Goal: Task Accomplishment & Management: Complete application form

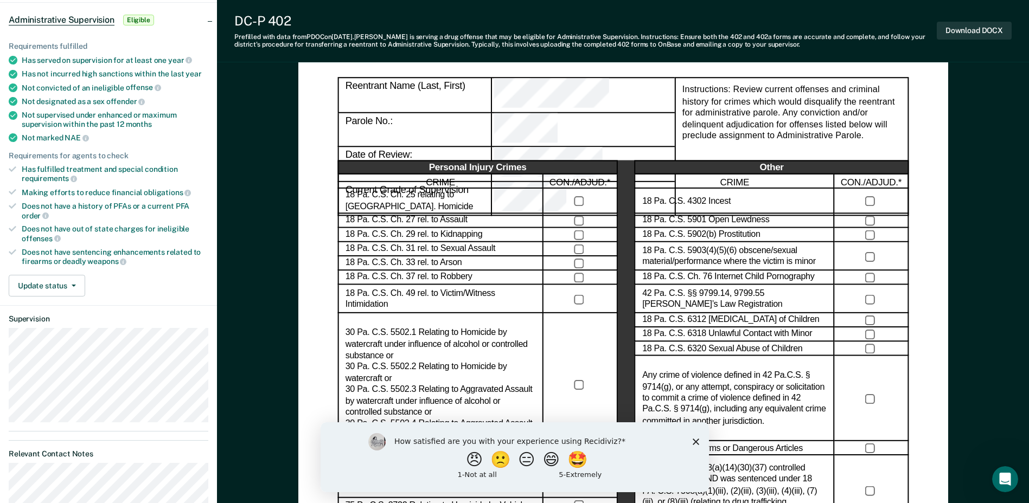
scroll to position [108, 0]
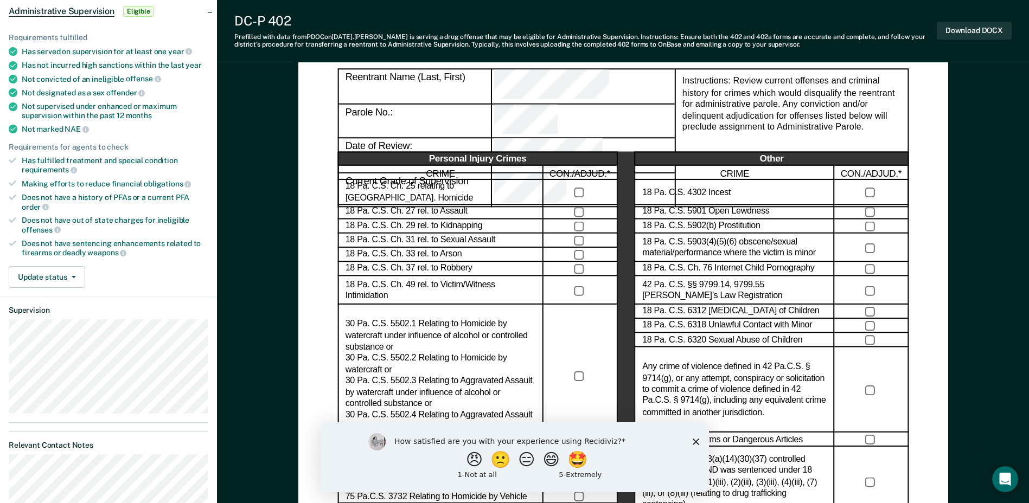
click at [695, 439] on icon "Close survey" at bounding box center [695, 441] width 7 height 7
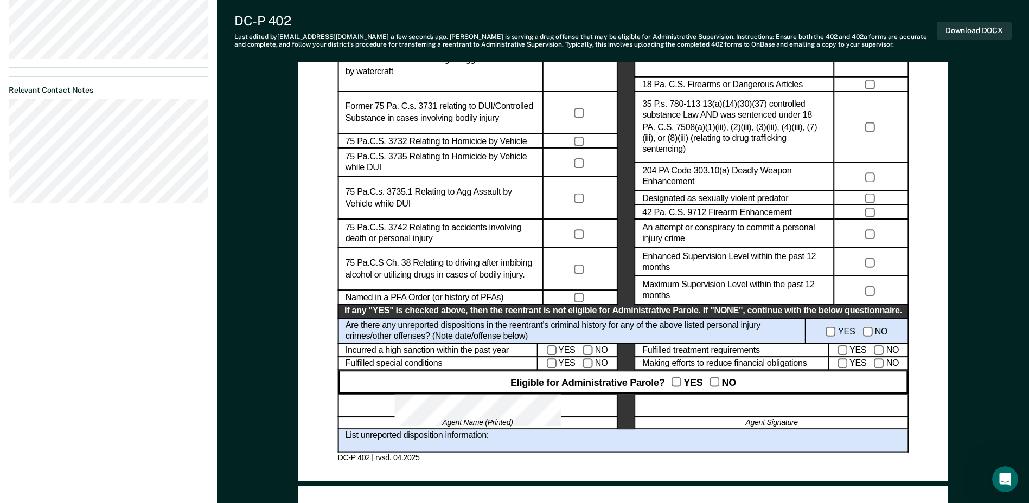
scroll to position [518, 0]
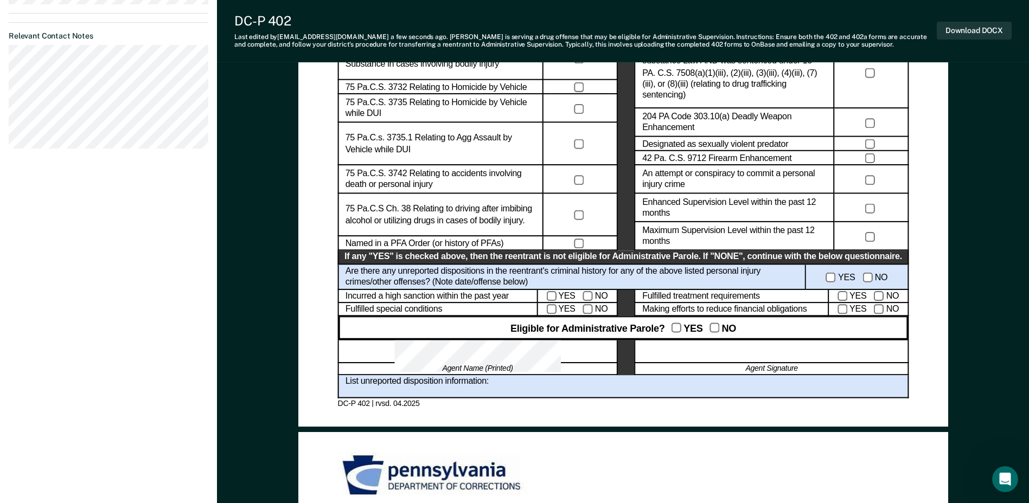
click at [694, 349] on div at bounding box center [772, 351] width 274 height 23
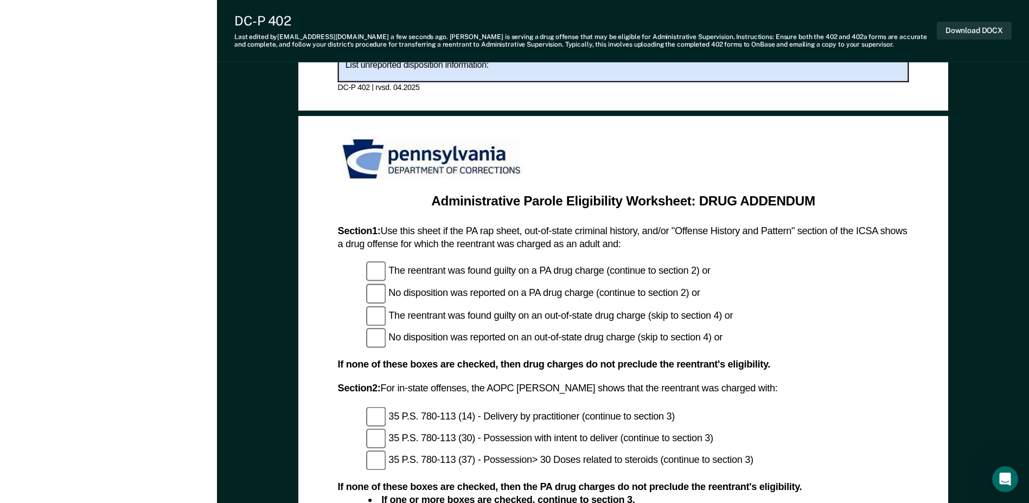
scroll to position [1031, 0]
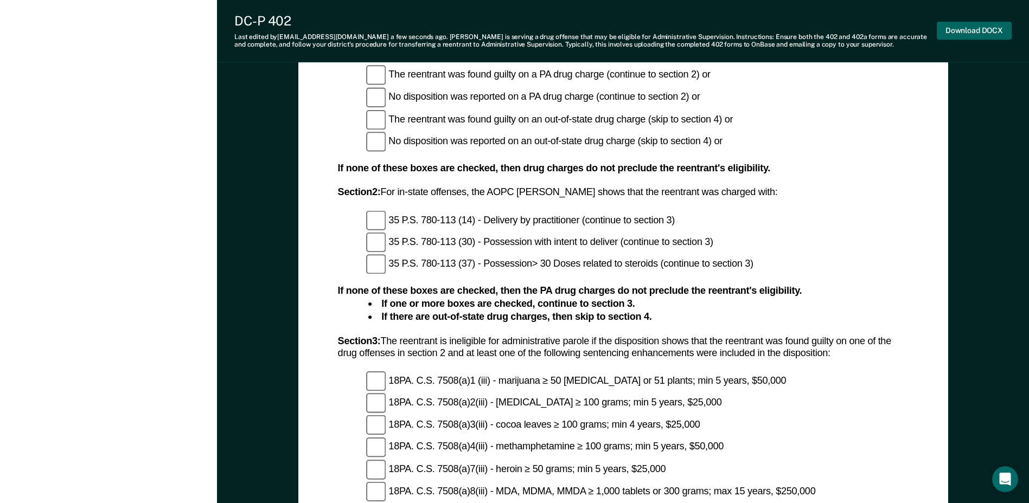
click at [980, 24] on button "Download DOCX" at bounding box center [974, 31] width 75 height 18
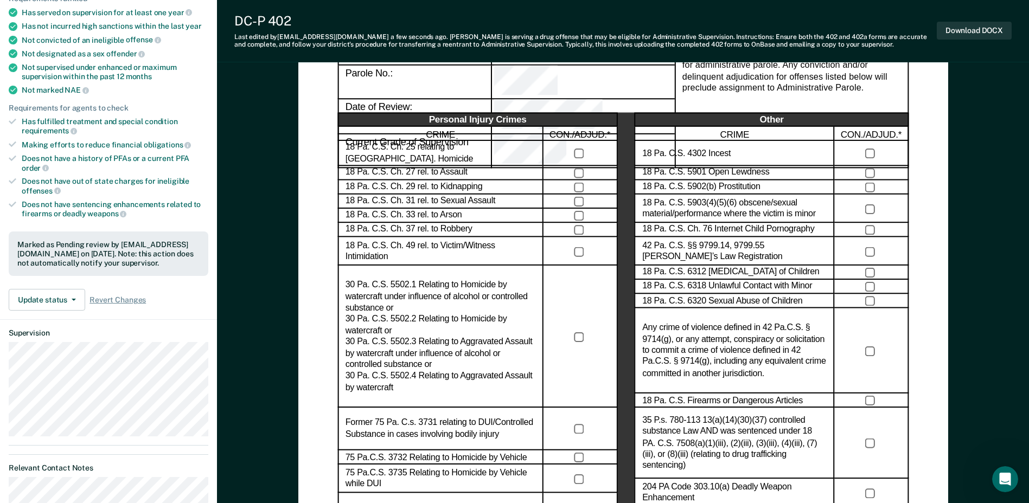
scroll to position [217, 0]
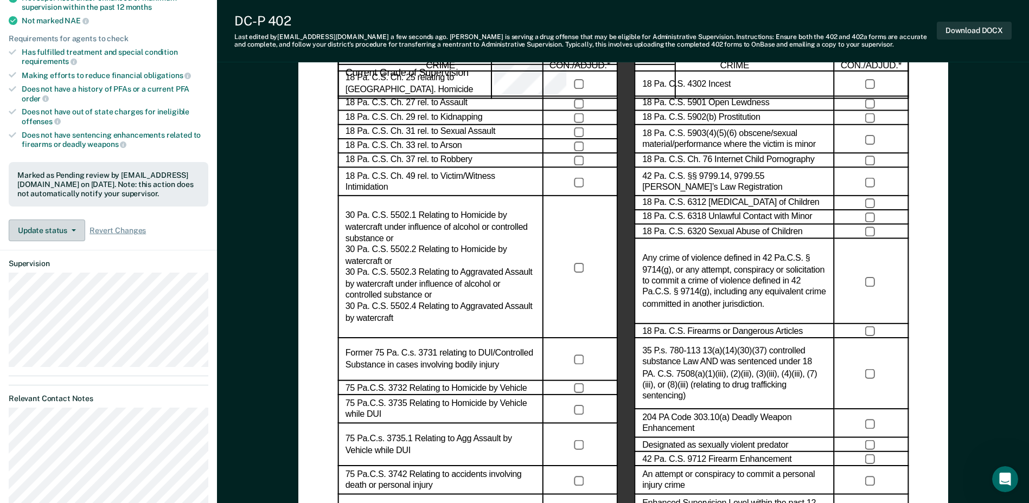
click at [65, 227] on button "Update status" at bounding box center [47, 231] width 76 height 22
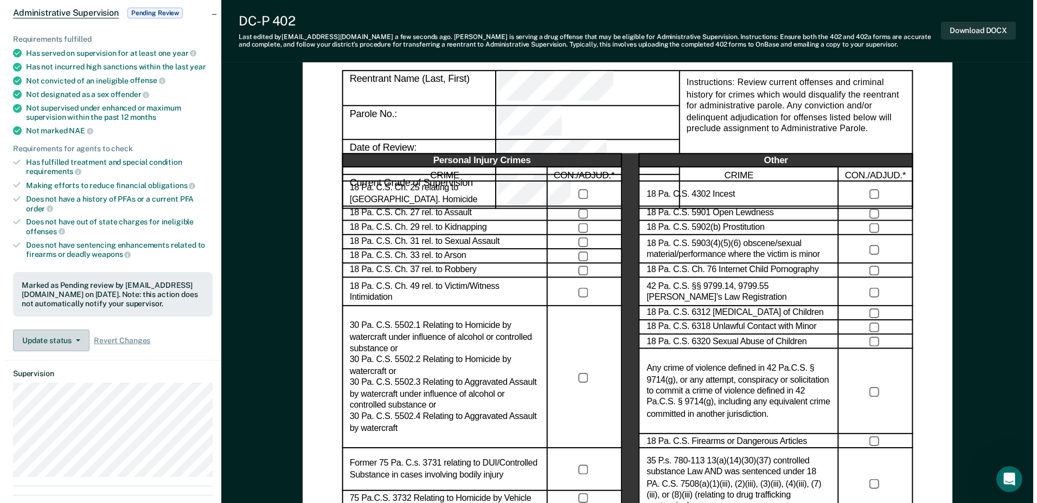
scroll to position [0, 0]
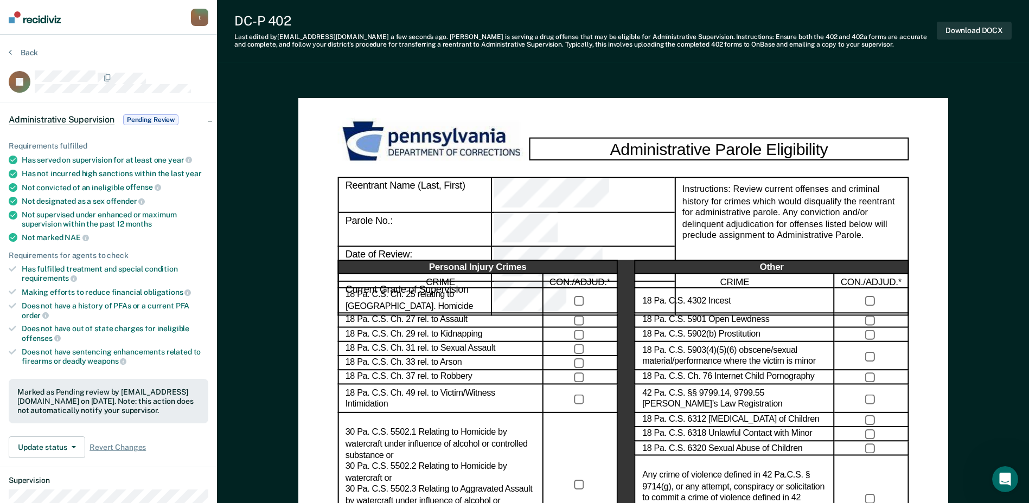
click at [156, 123] on span "Pending Review" at bounding box center [150, 119] width 55 height 11
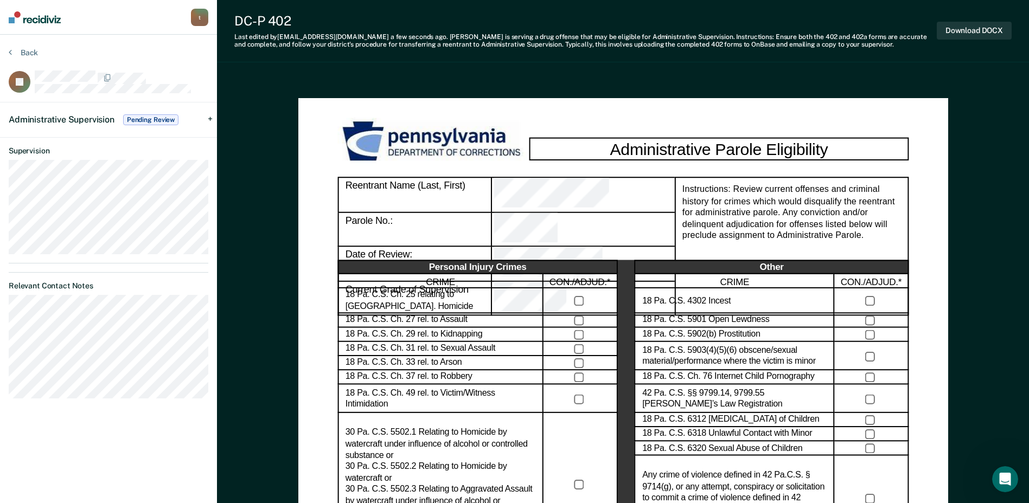
click at [156, 123] on span "Pending Review" at bounding box center [150, 119] width 55 height 11
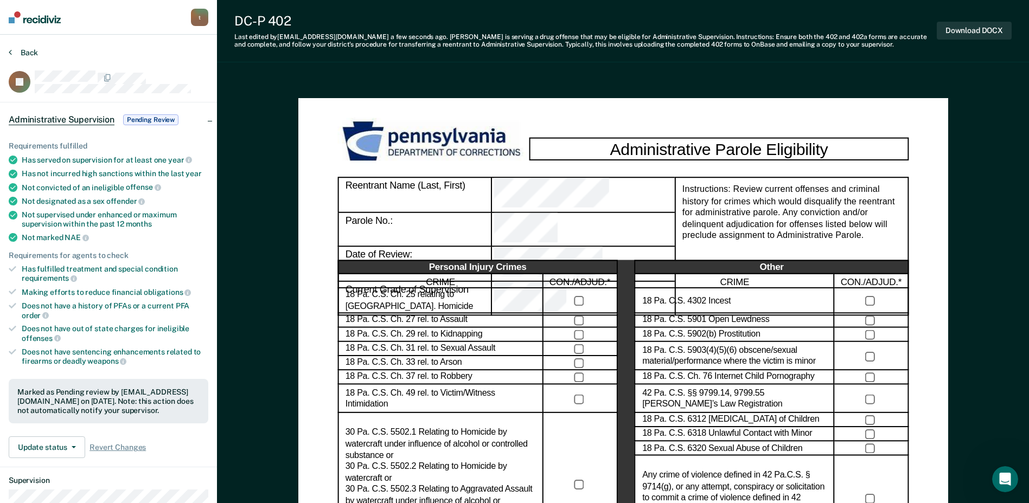
click at [34, 51] on div "Back" at bounding box center [109, 59] width 200 height 23
drag, startPoint x: 34, startPoint y: 51, endPoint x: 29, endPoint y: 53, distance: 5.8
click at [29, 53] on button "Back" at bounding box center [23, 53] width 29 height 10
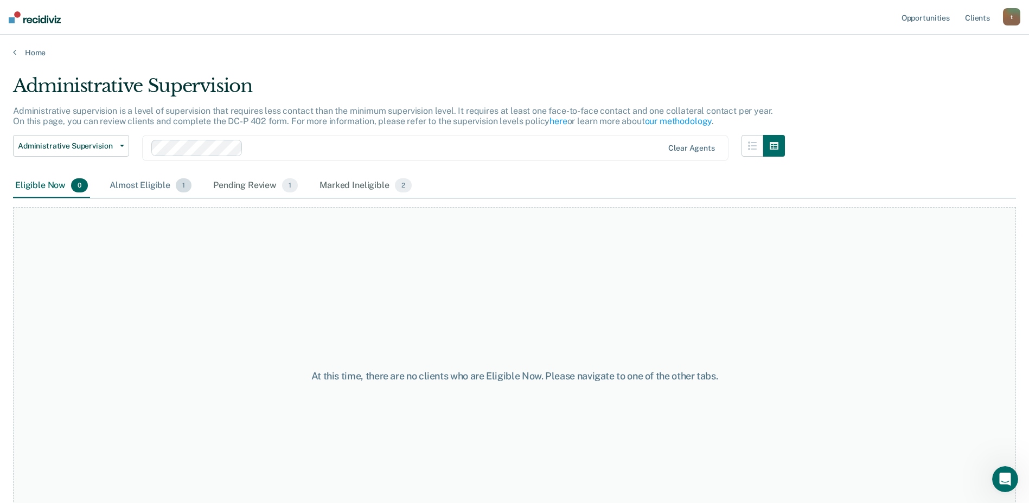
click at [128, 185] on div "Almost Eligible 1" at bounding box center [150, 186] width 86 height 24
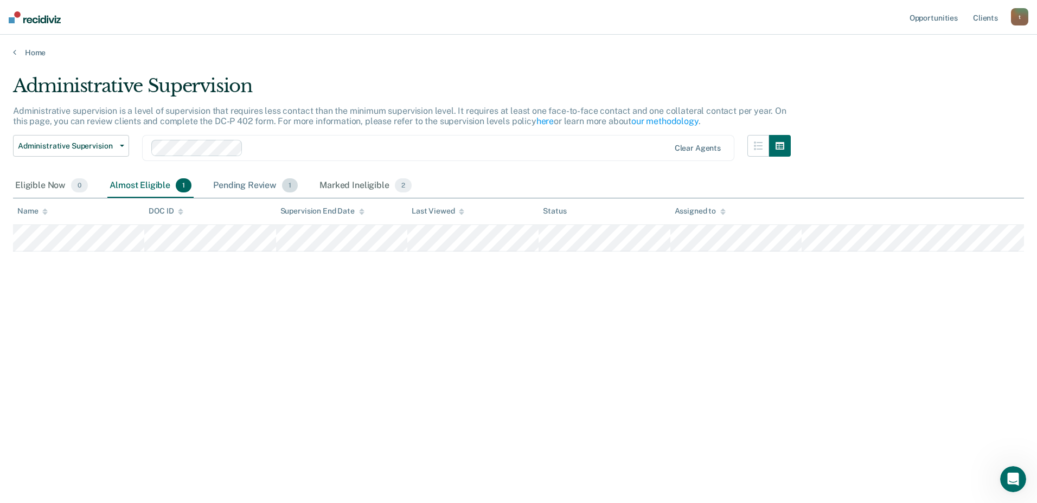
click at [242, 186] on div "Pending Review 1" at bounding box center [255, 186] width 89 height 24
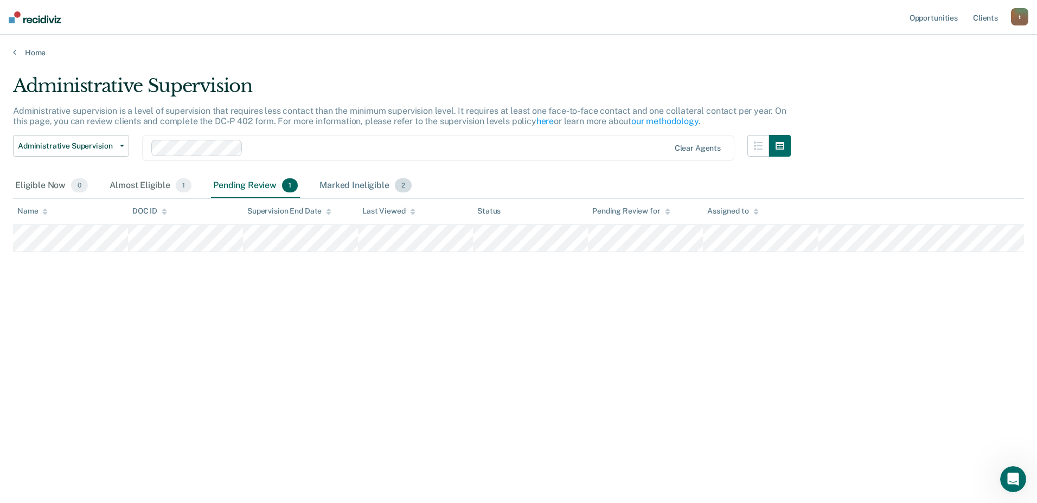
click at [350, 187] on div "Marked Ineligible 2" at bounding box center [365, 186] width 97 height 24
